Goal: Find specific page/section: Find specific page/section

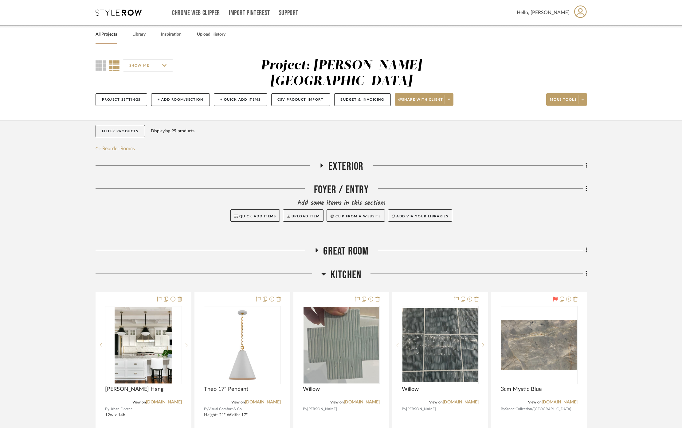
click at [333, 160] on span "Exterior" at bounding box center [346, 166] width 35 height 13
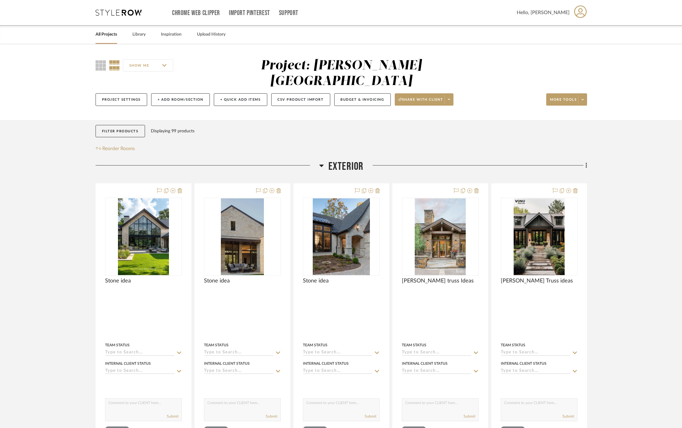
scroll to position [102, 0]
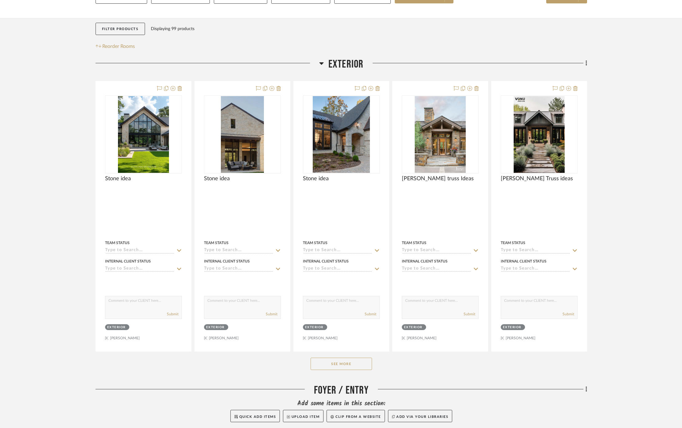
click at [348, 358] on button "See More" at bounding box center [341, 364] width 61 height 12
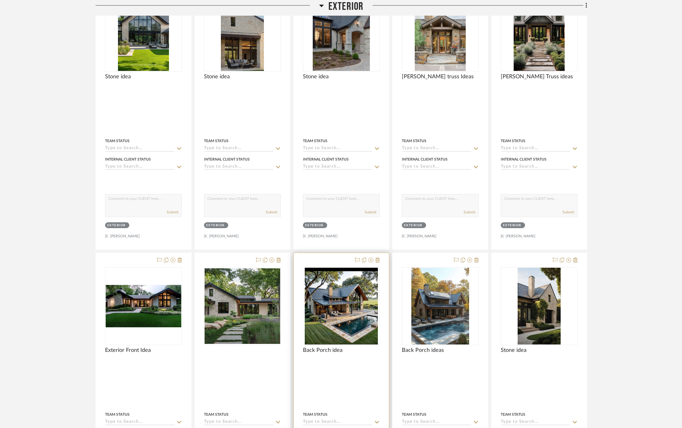
scroll to position [205, 0]
click at [336, 291] on img "0" at bounding box center [341, 306] width 73 height 77
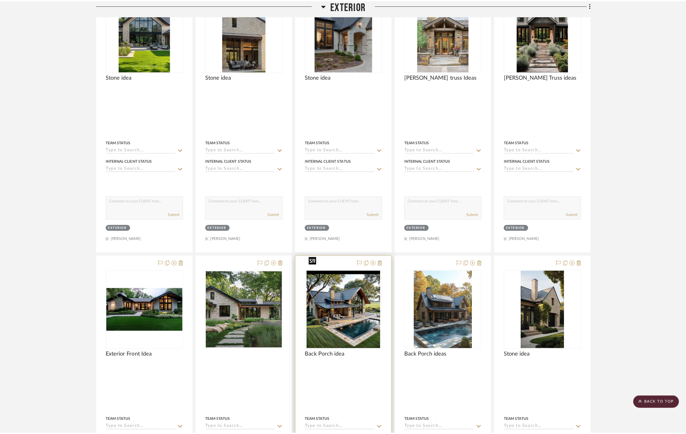
scroll to position [0, 0]
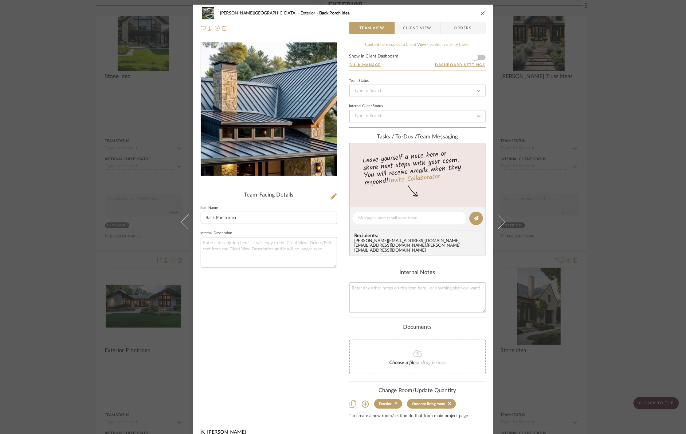
click at [262, 91] on img "0" at bounding box center [268, 108] width 127 height 133
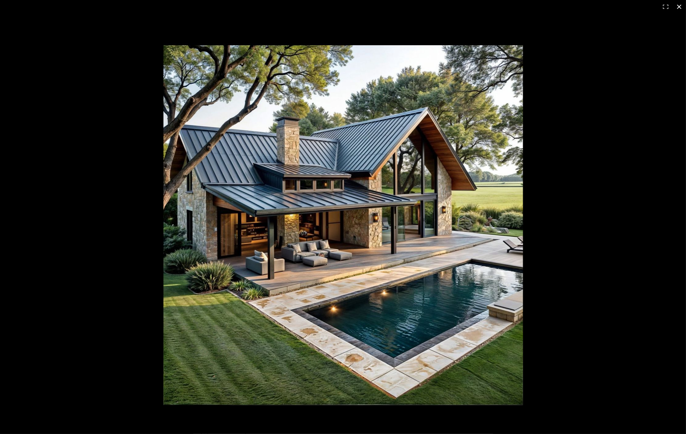
click at [117, 155] on div at bounding box center [343, 217] width 686 height 434
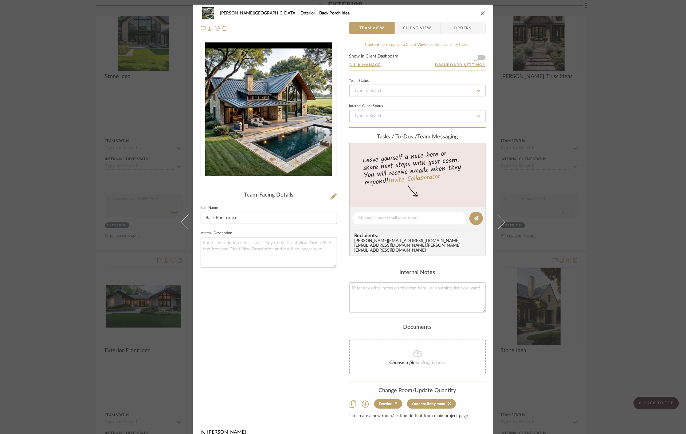
click at [114, 149] on div "[PERSON_NAME] Circle C Ranch Exterior Back Porch idea Team View Client View Ord…" at bounding box center [343, 217] width 686 height 434
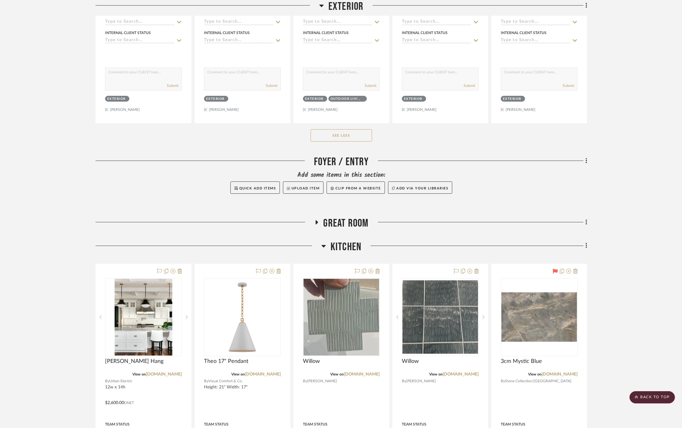
scroll to position [1229, 0]
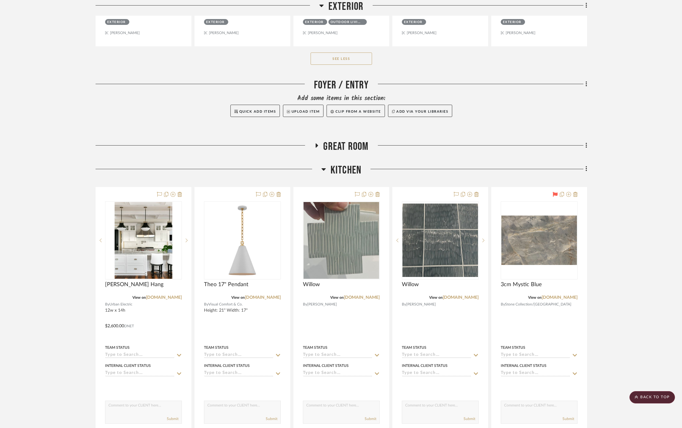
click at [347, 140] on span "Great Room" at bounding box center [346, 146] width 45 height 13
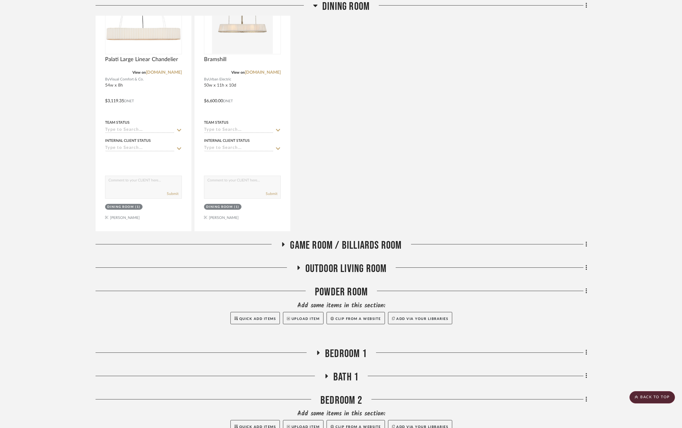
click at [356, 239] on span "Game Room / Billiards Room" at bounding box center [346, 245] width 112 height 13
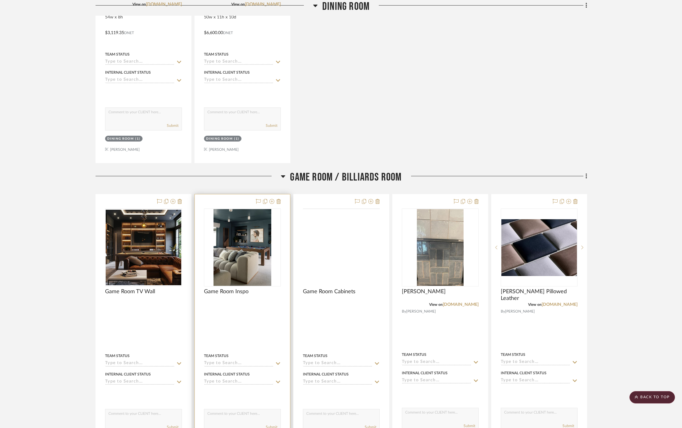
scroll to position [2151, 0]
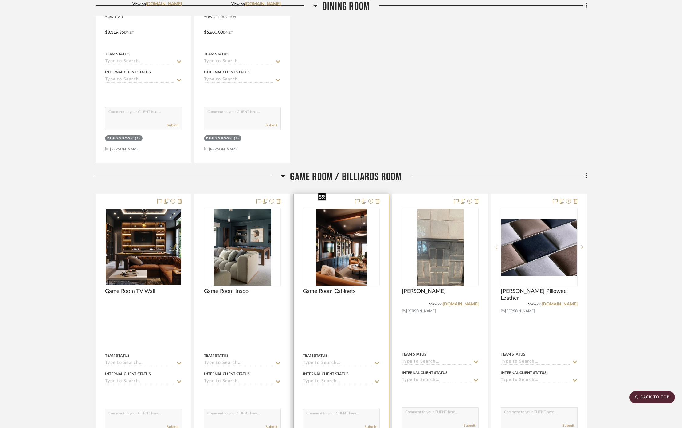
click at [325, 220] on img "0" at bounding box center [341, 247] width 51 height 77
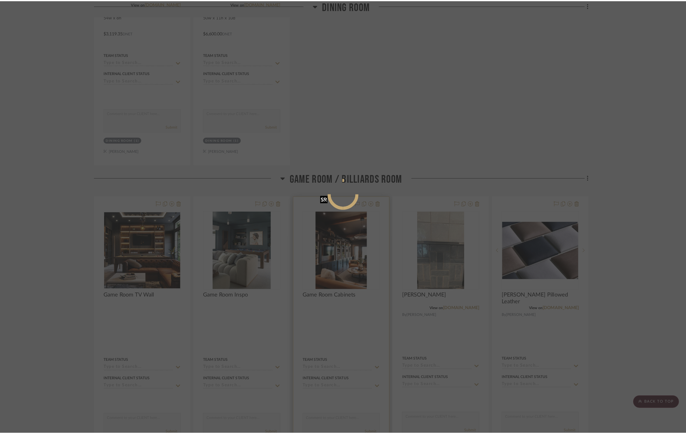
scroll to position [0, 0]
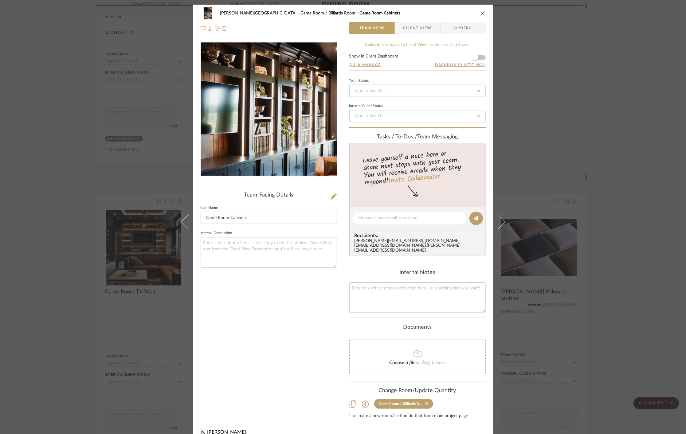
click at [264, 111] on img "0" at bounding box center [268, 108] width 89 height 133
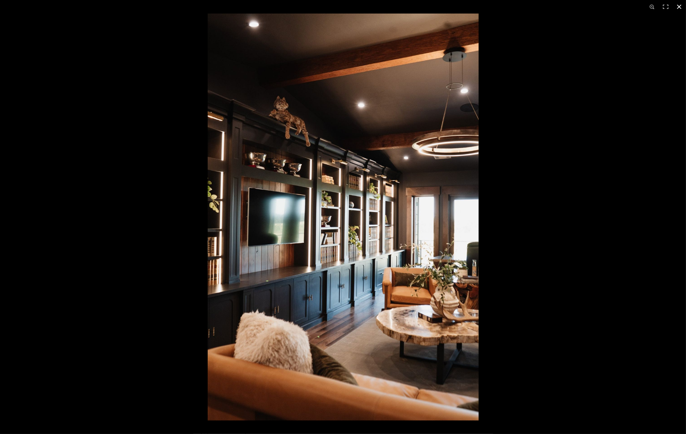
click at [138, 184] on div at bounding box center [343, 217] width 686 height 434
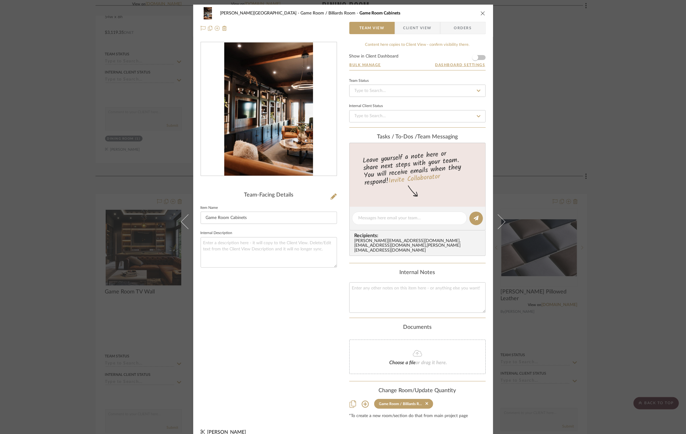
click at [96, 223] on div "[PERSON_NAME] Circle C Ranch Game Room / Billiards Room Game Room Cabinets Team…" at bounding box center [343, 217] width 686 height 434
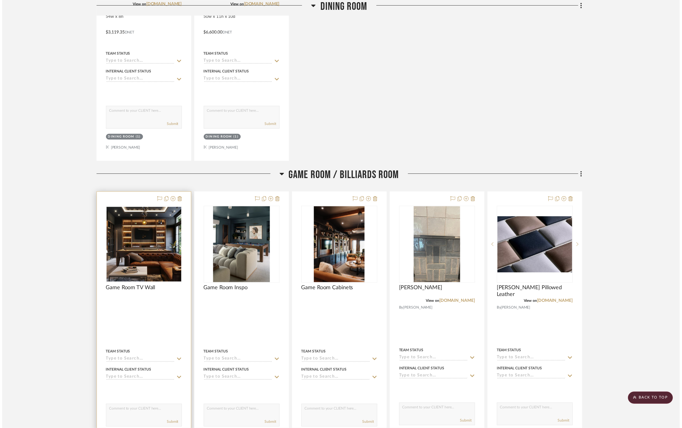
scroll to position [2151, 0]
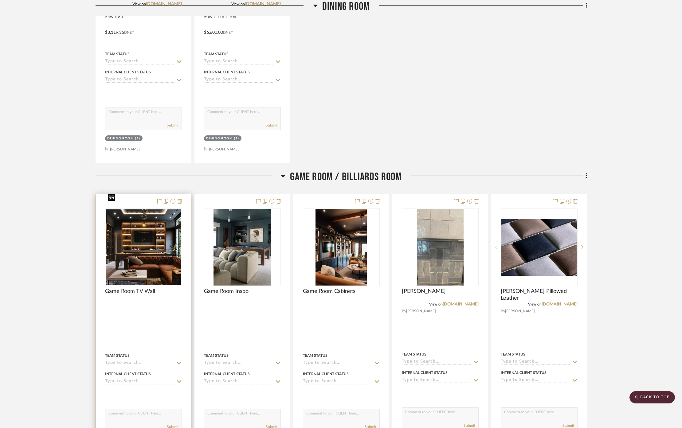
click at [139, 222] on img "0" at bounding box center [144, 248] width 76 height 76
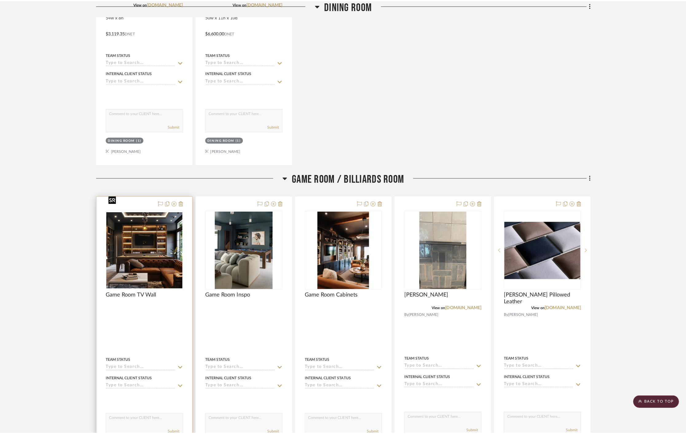
scroll to position [0, 0]
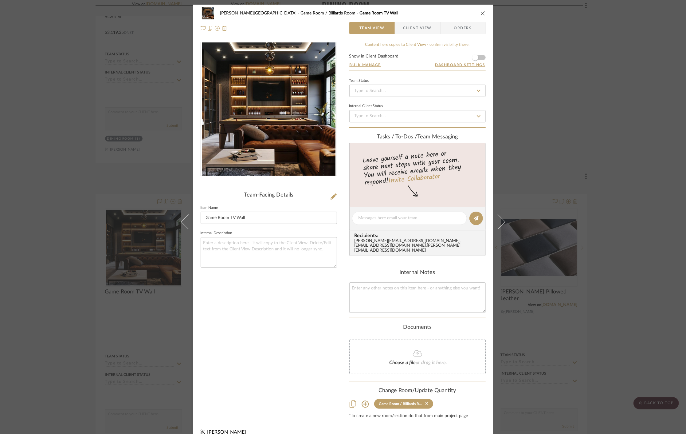
click at [247, 99] on img "0" at bounding box center [268, 108] width 133 height 133
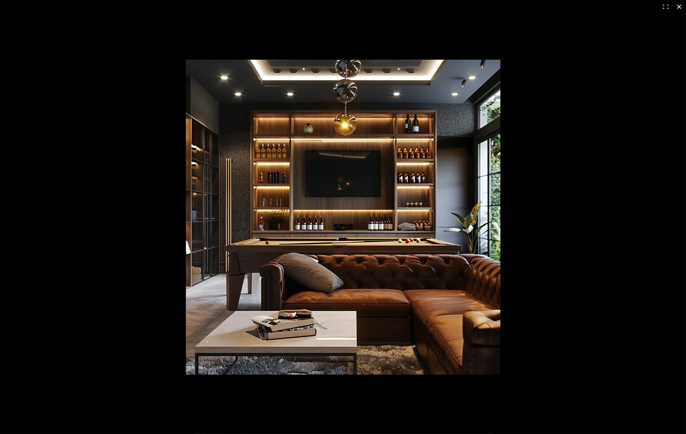
click at [604, 103] on div at bounding box center [451, 228] width 531 height 336
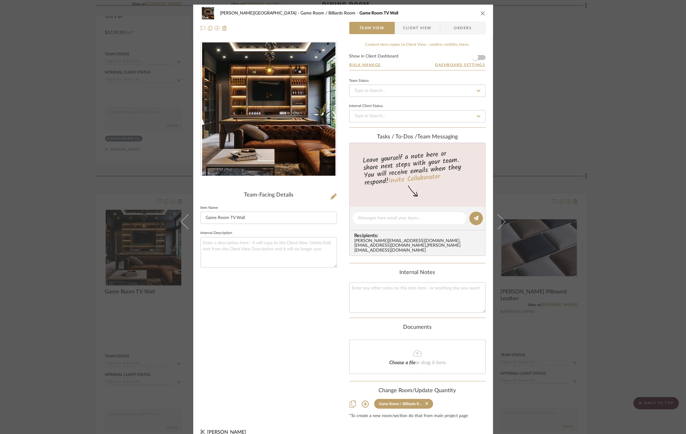
click at [88, 105] on div "[PERSON_NAME] Circle C Ranch Game Room / Billiards Room Game Room TV Wall Team …" at bounding box center [343, 217] width 686 height 434
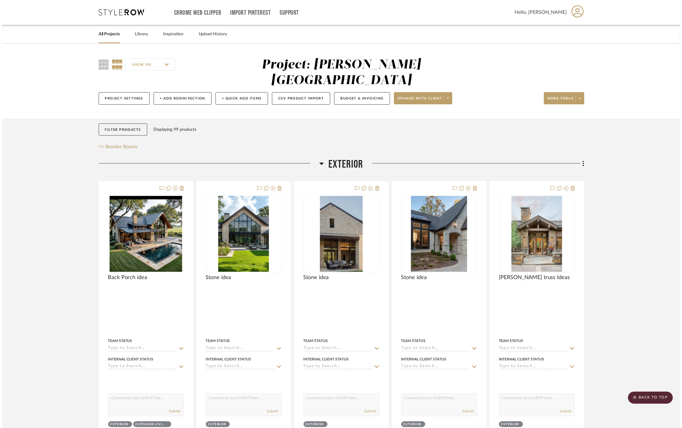
scroll to position [2151, 0]
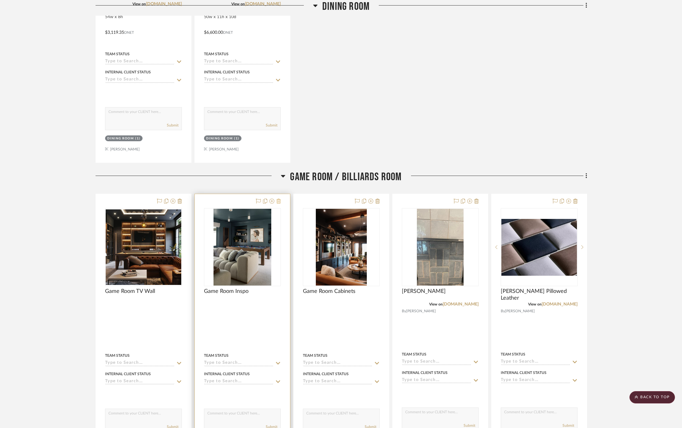
click at [279, 199] on icon at bounding box center [279, 201] width 4 height 5
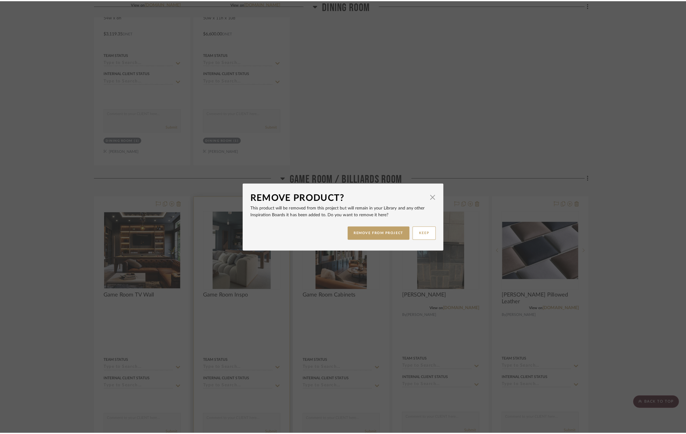
scroll to position [0, 0]
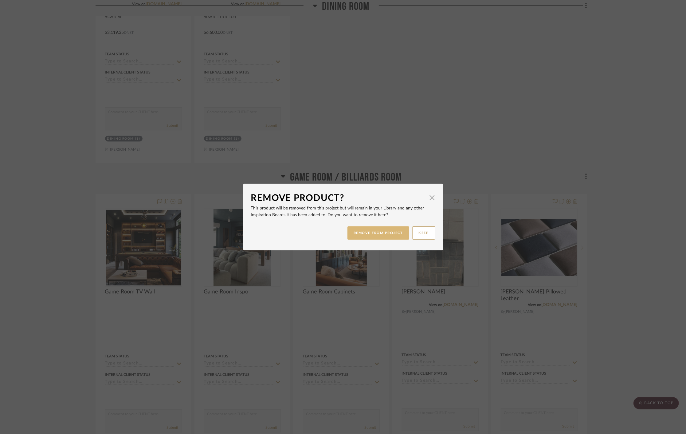
click at [377, 234] on button "REMOVE FROM PROJECT" at bounding box center [379, 232] width 62 height 13
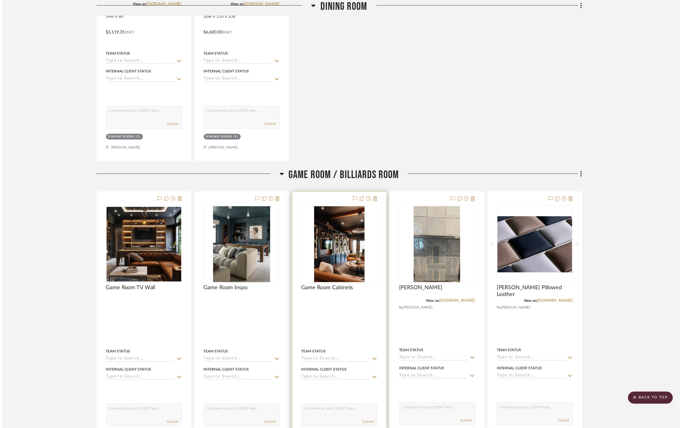
scroll to position [2151, 0]
